Goal: Download file/media

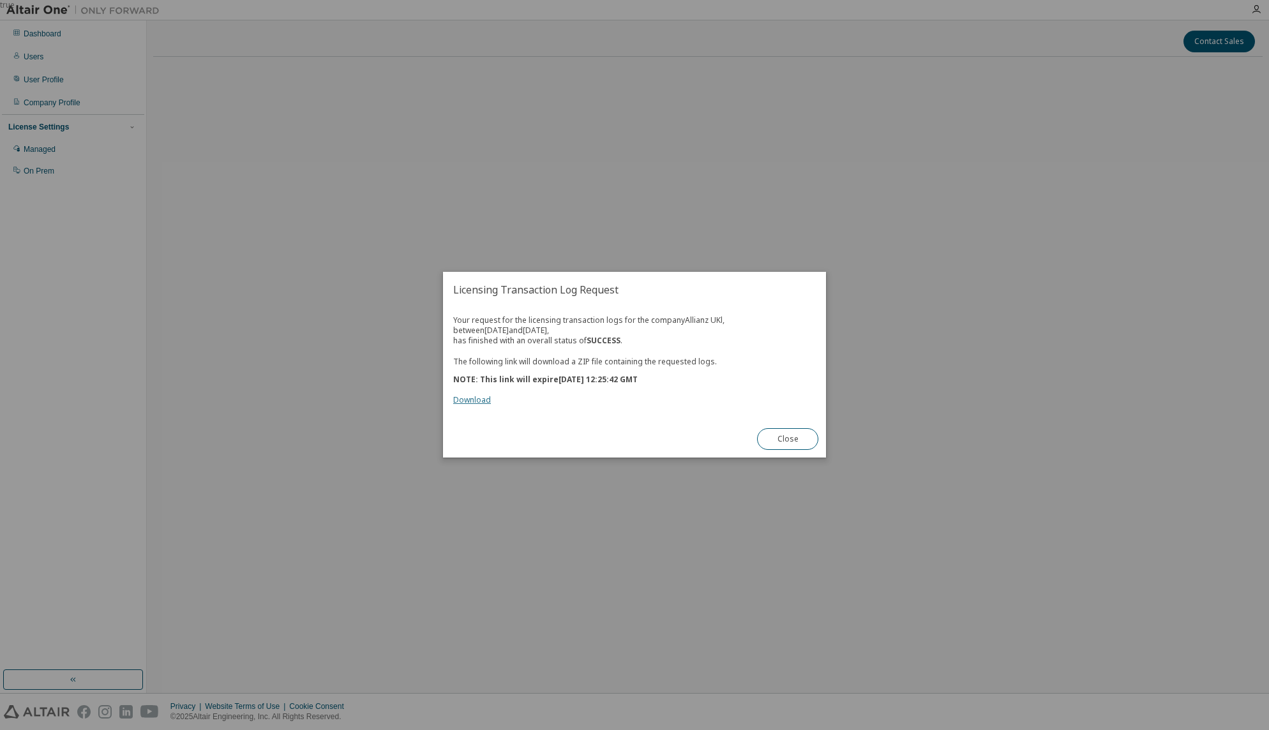
click at [470, 400] on link "Download" at bounding box center [472, 400] width 38 height 11
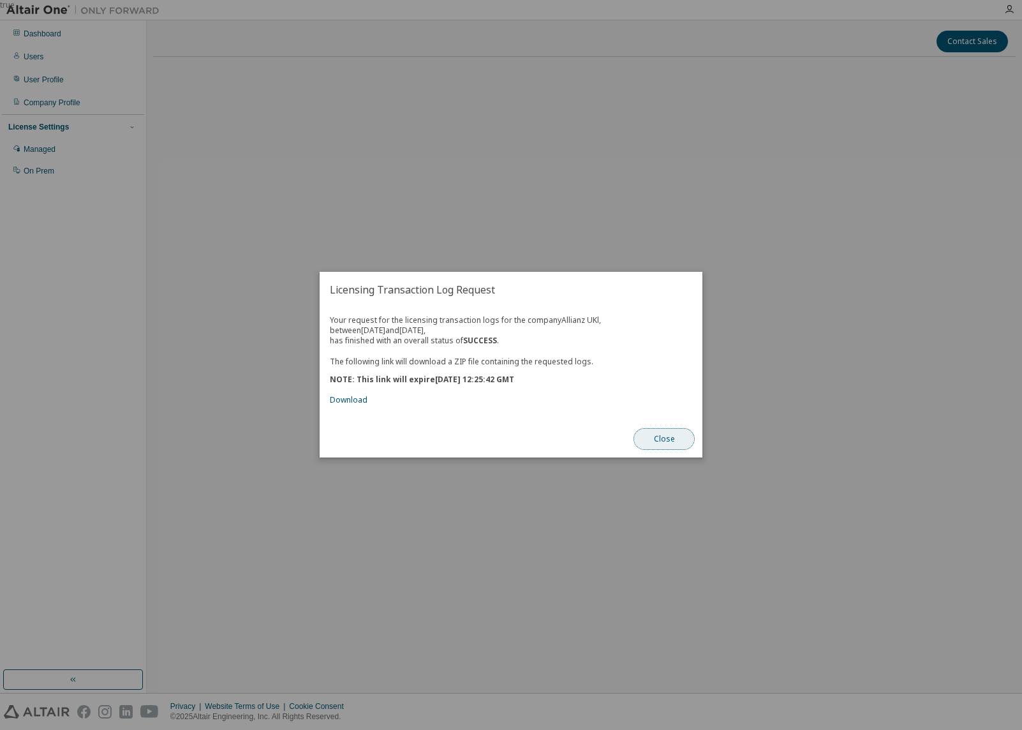
click at [675, 445] on button "Close" at bounding box center [664, 440] width 61 height 22
